Goal: Find specific page/section: Find specific page/section

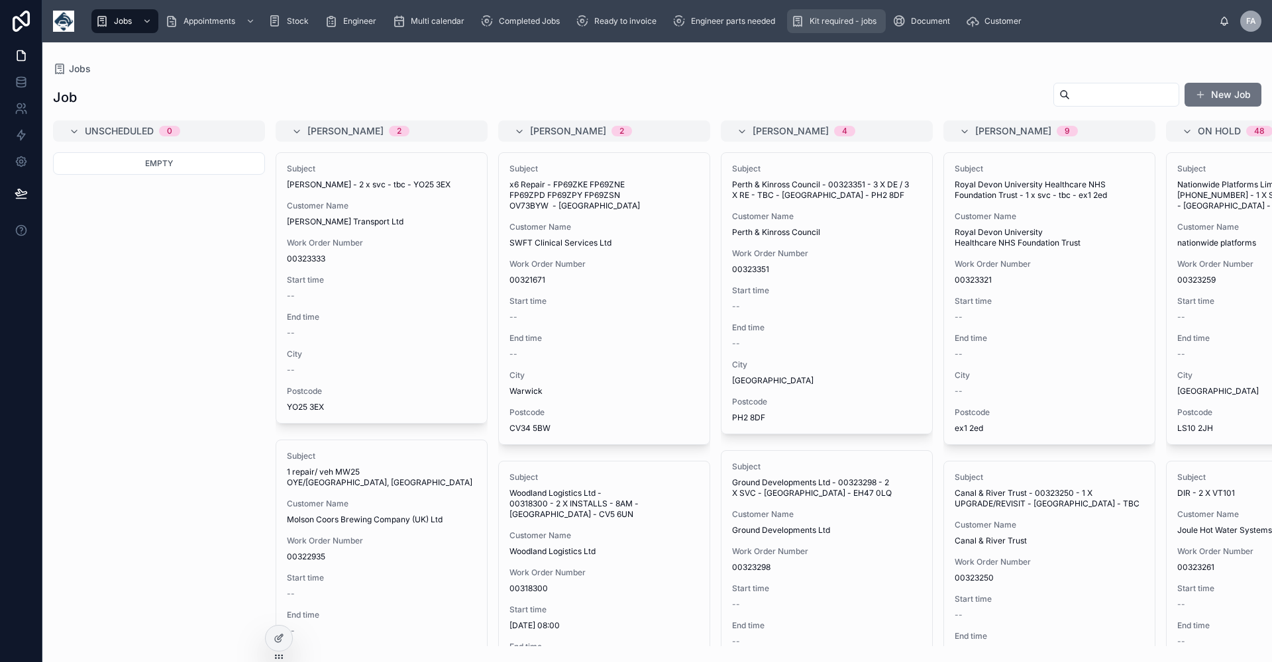
click at [835, 22] on span "Kit required - jobs" at bounding box center [843, 21] width 67 height 11
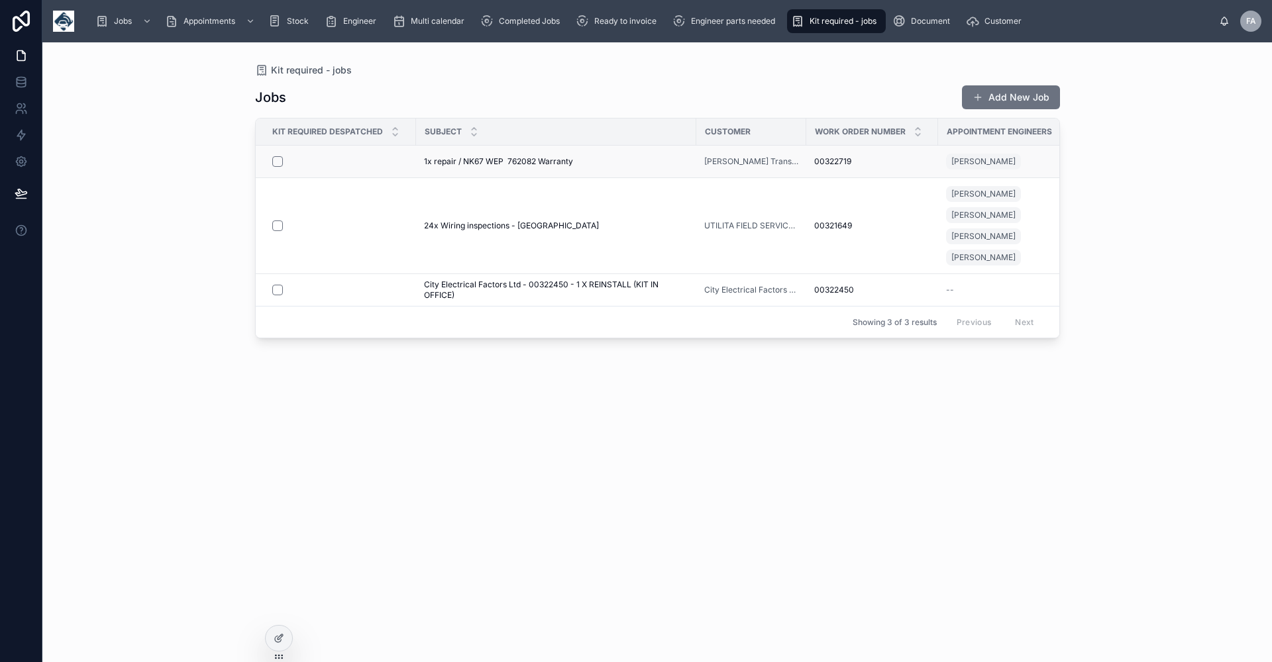
click at [447, 164] on span "1x repair / NK67 WEP 762082 Warranty" at bounding box center [498, 161] width 149 height 11
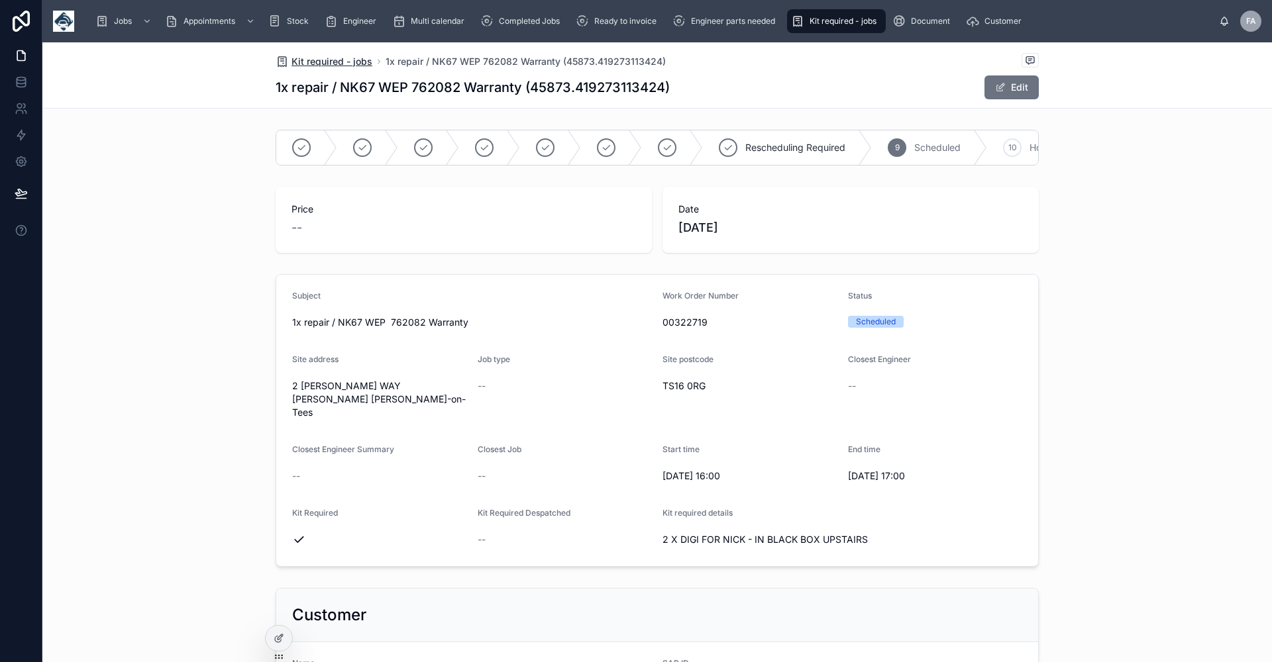
click at [325, 64] on span "Kit required - jobs" at bounding box center [331, 61] width 81 height 13
